Goal: Task Accomplishment & Management: Manage account settings

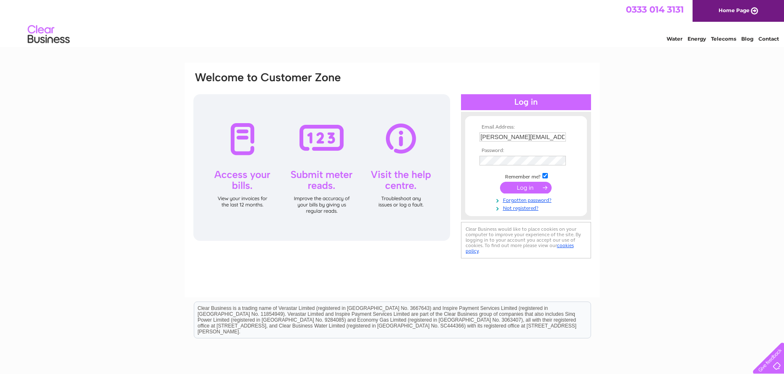
click at [523, 187] on input "submit" at bounding box center [526, 188] width 52 height 12
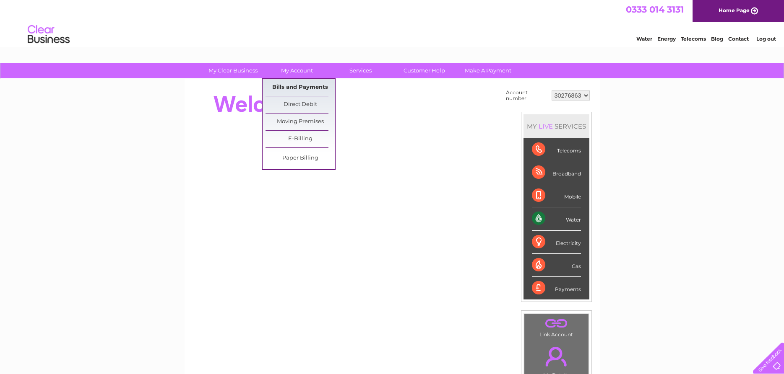
click at [292, 88] on link "Bills and Payments" at bounding box center [299, 87] width 69 height 17
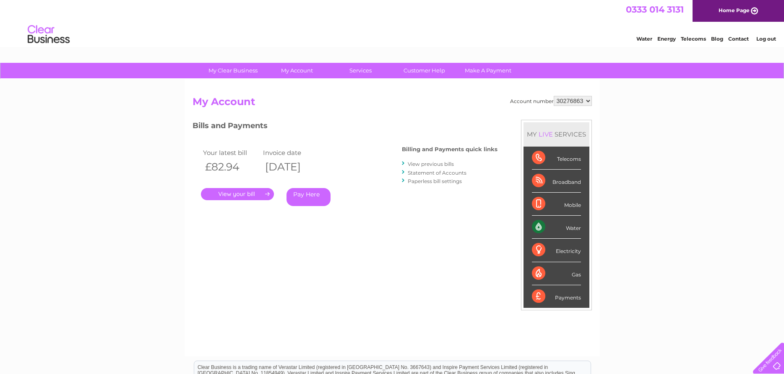
click at [241, 196] on link "." at bounding box center [237, 194] width 73 height 12
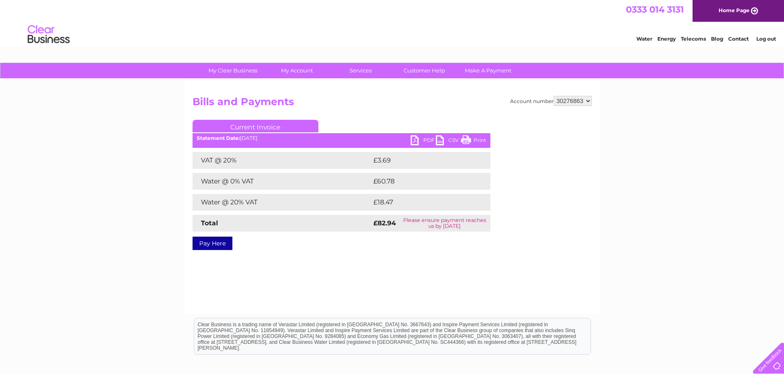
click at [418, 143] on link "PDF" at bounding box center [423, 141] width 25 height 12
